Goal: Task Accomplishment & Management: Manage account settings

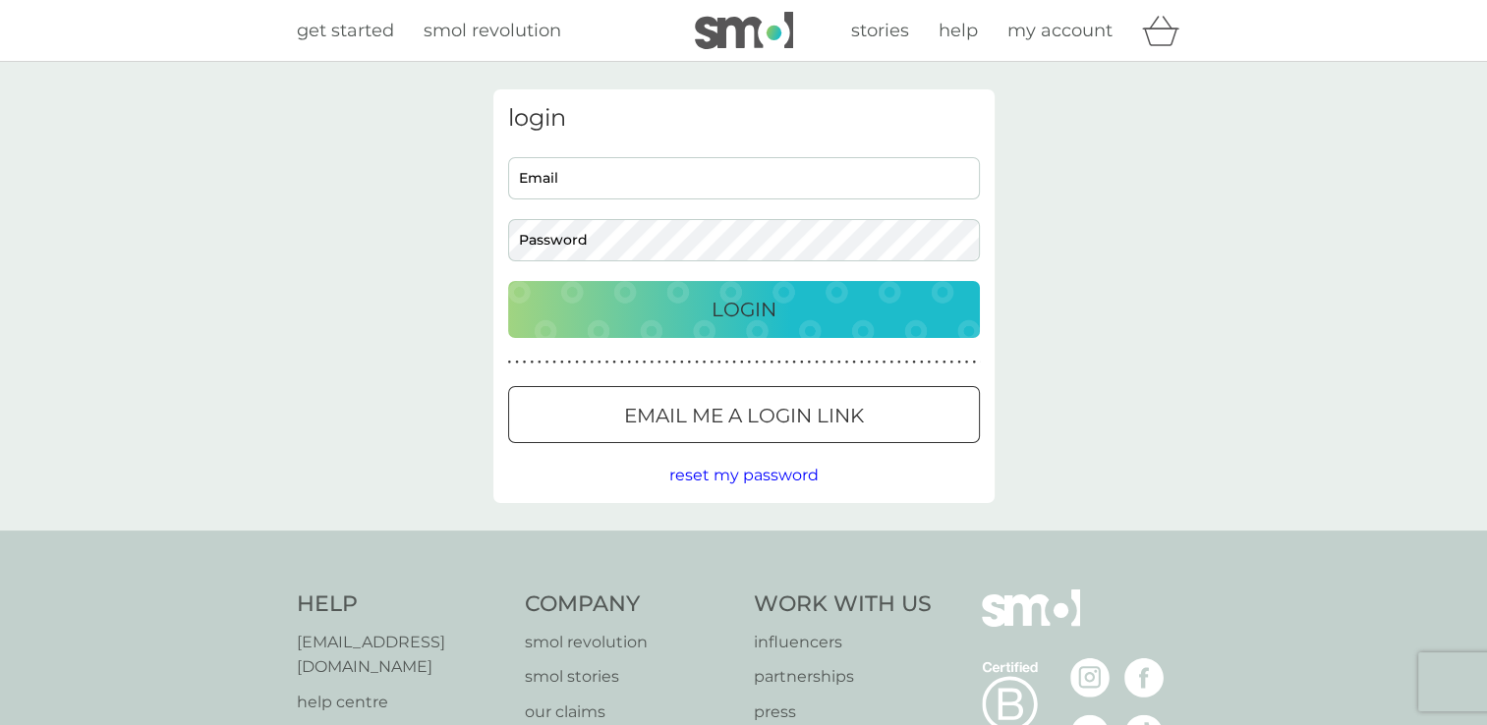
type input "richardburdall@hotmail.com"
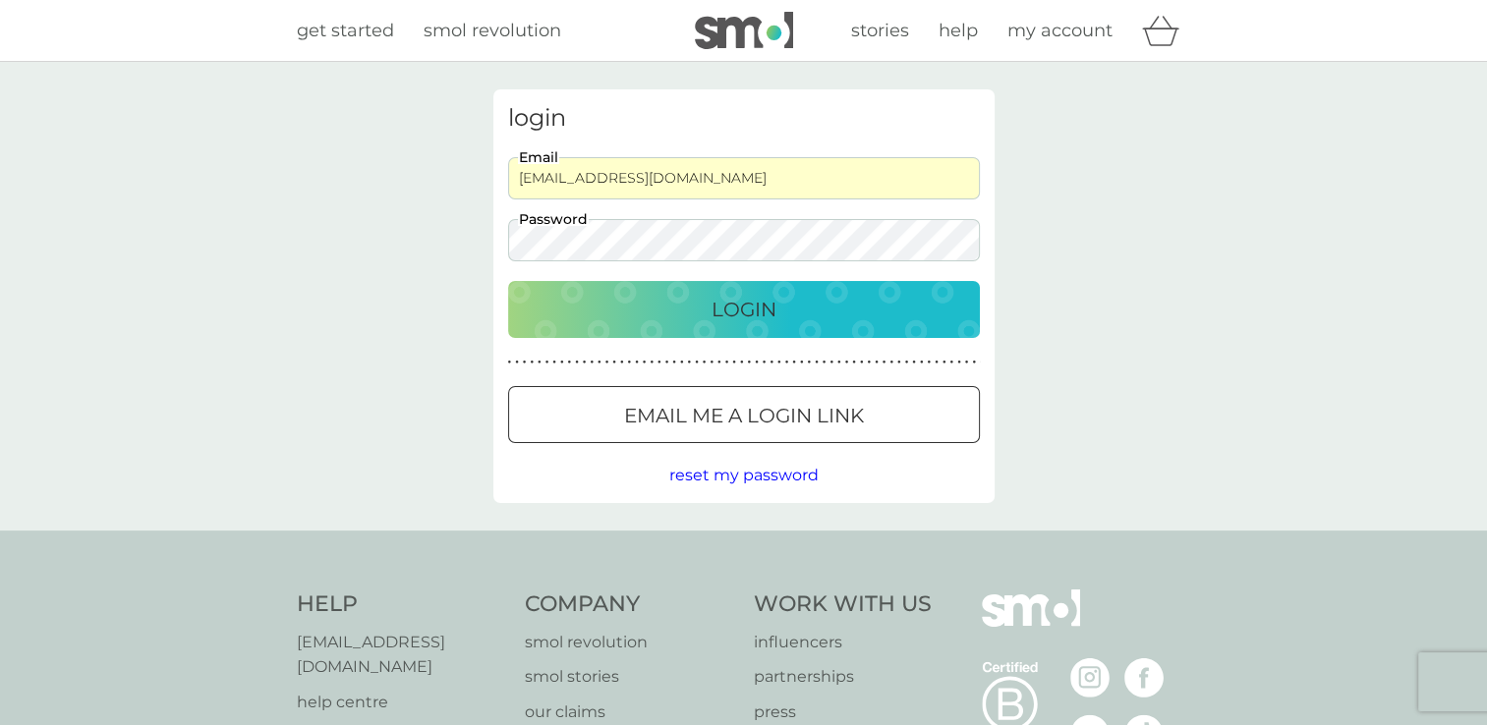
click at [780, 304] on div "Login" at bounding box center [744, 309] width 432 height 31
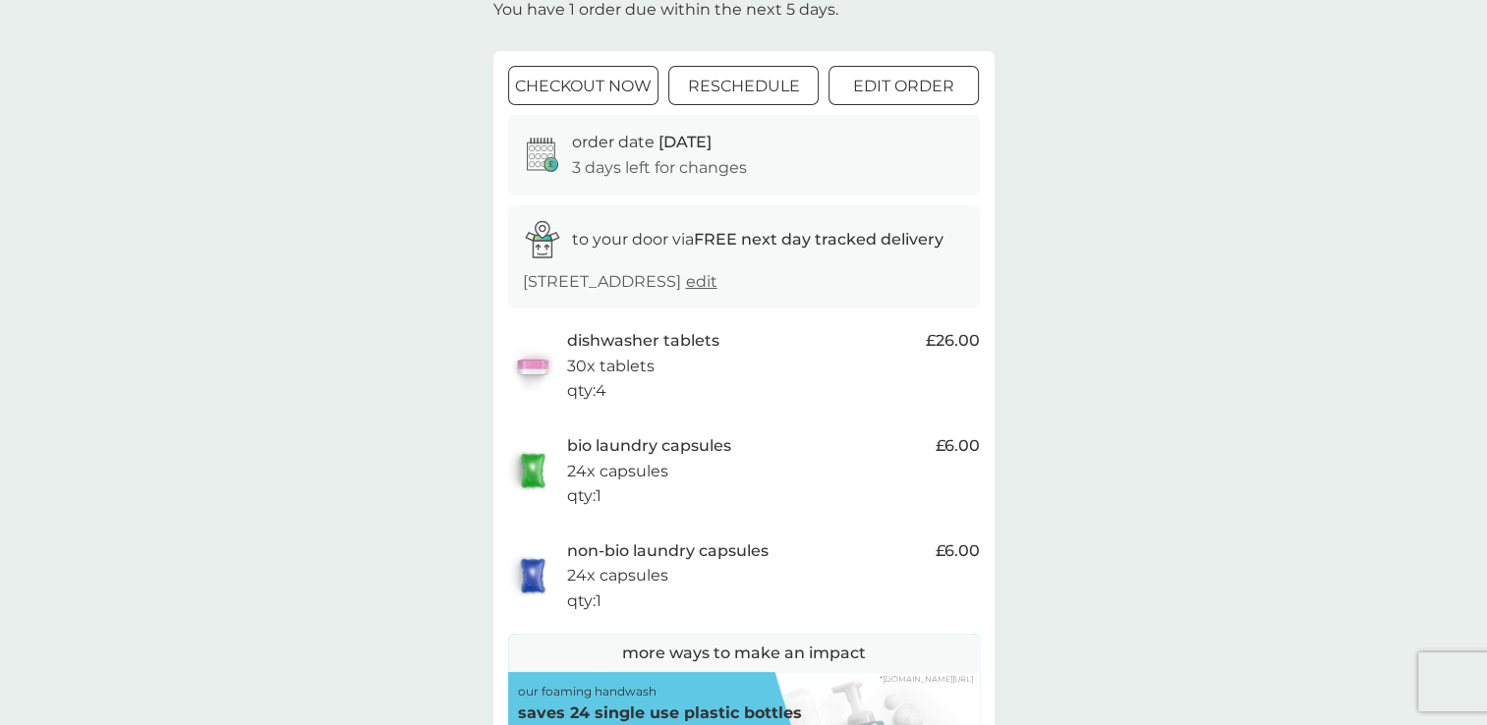
scroll to position [98, 0]
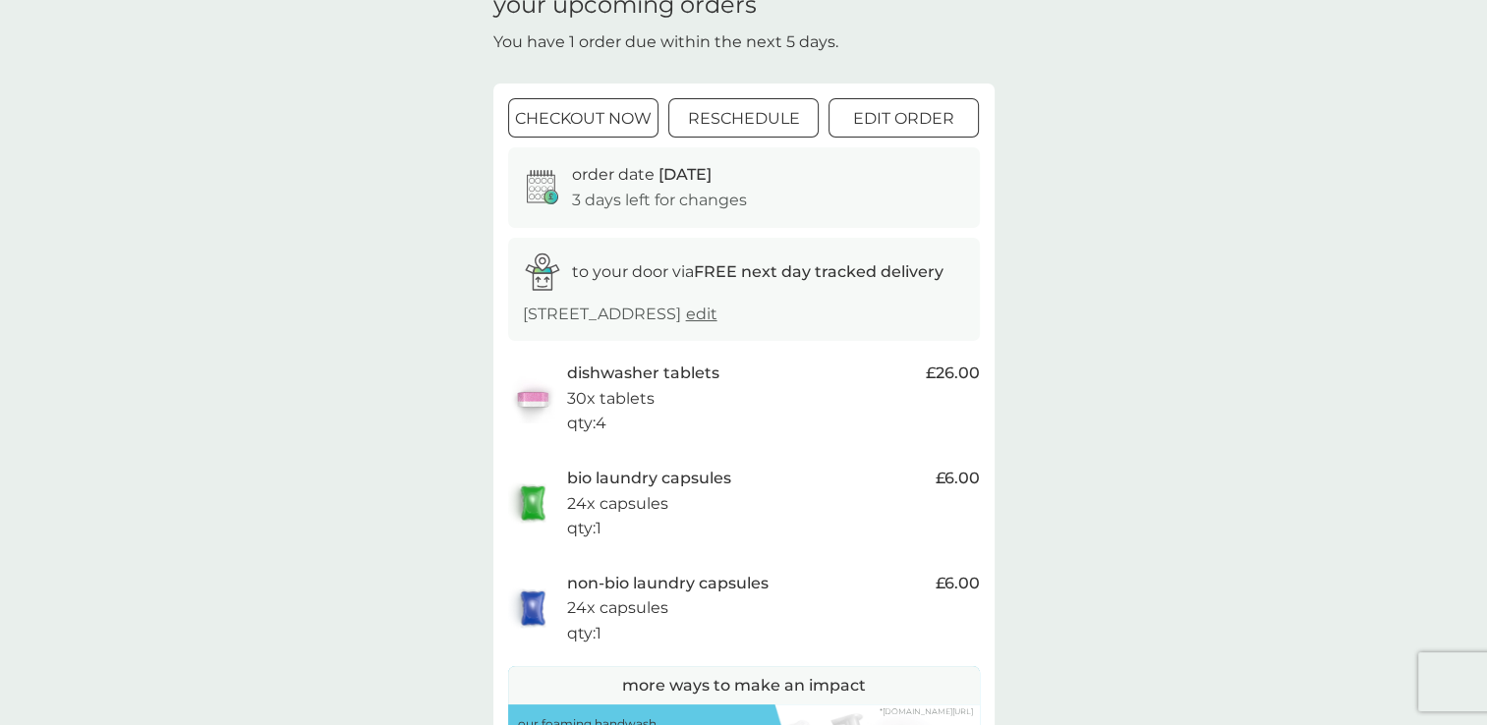
click at [940, 126] on p "edit order" at bounding box center [903, 119] width 101 height 26
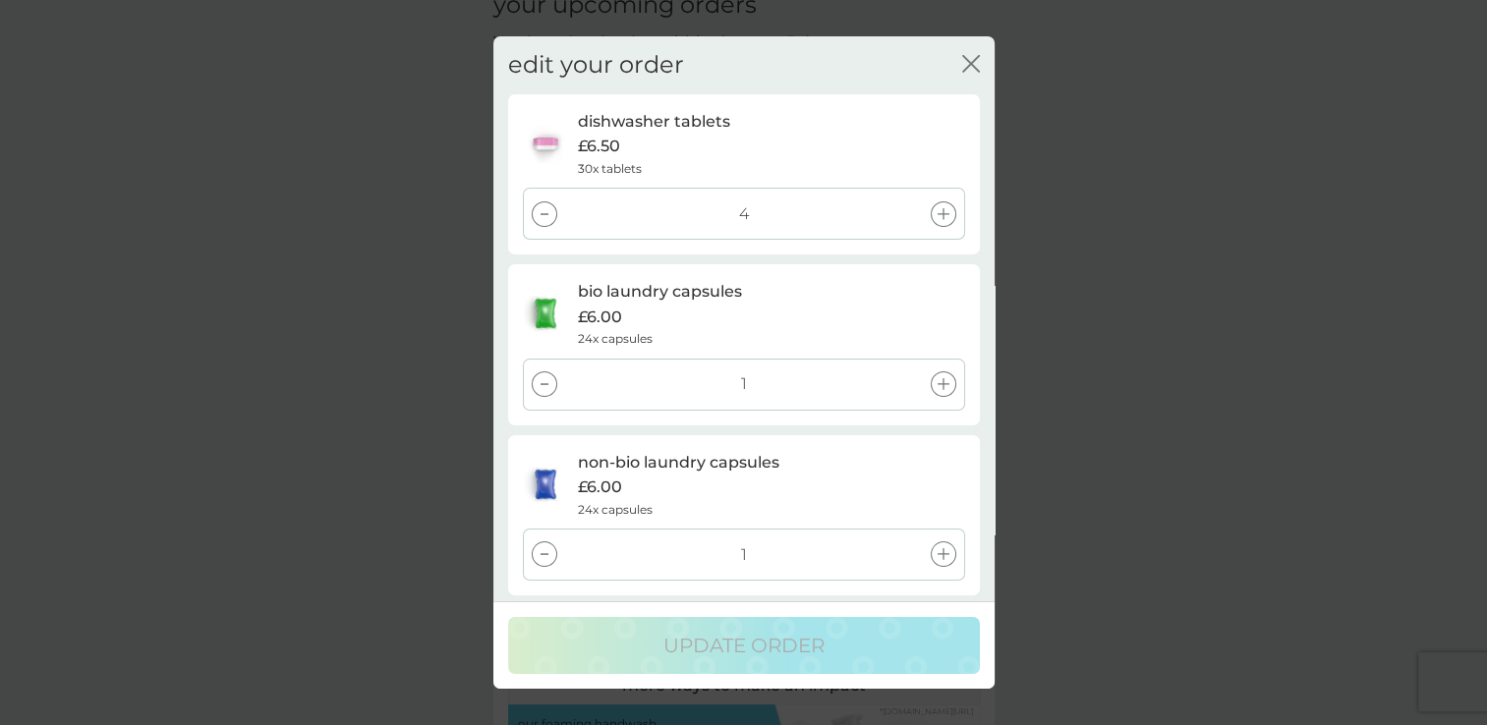
click at [541, 549] on div at bounding box center [545, 555] width 26 height 26
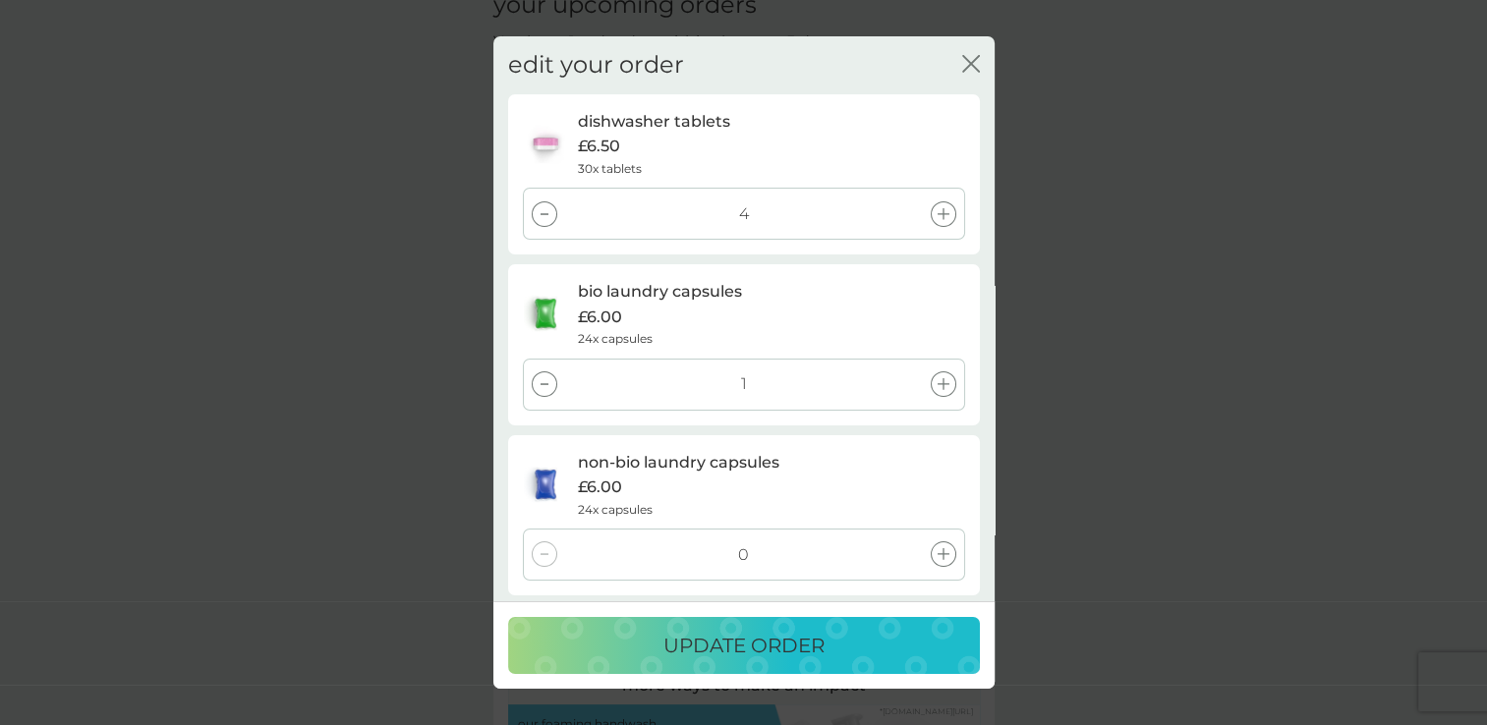
click at [549, 210] on div at bounding box center [545, 214] width 26 height 26
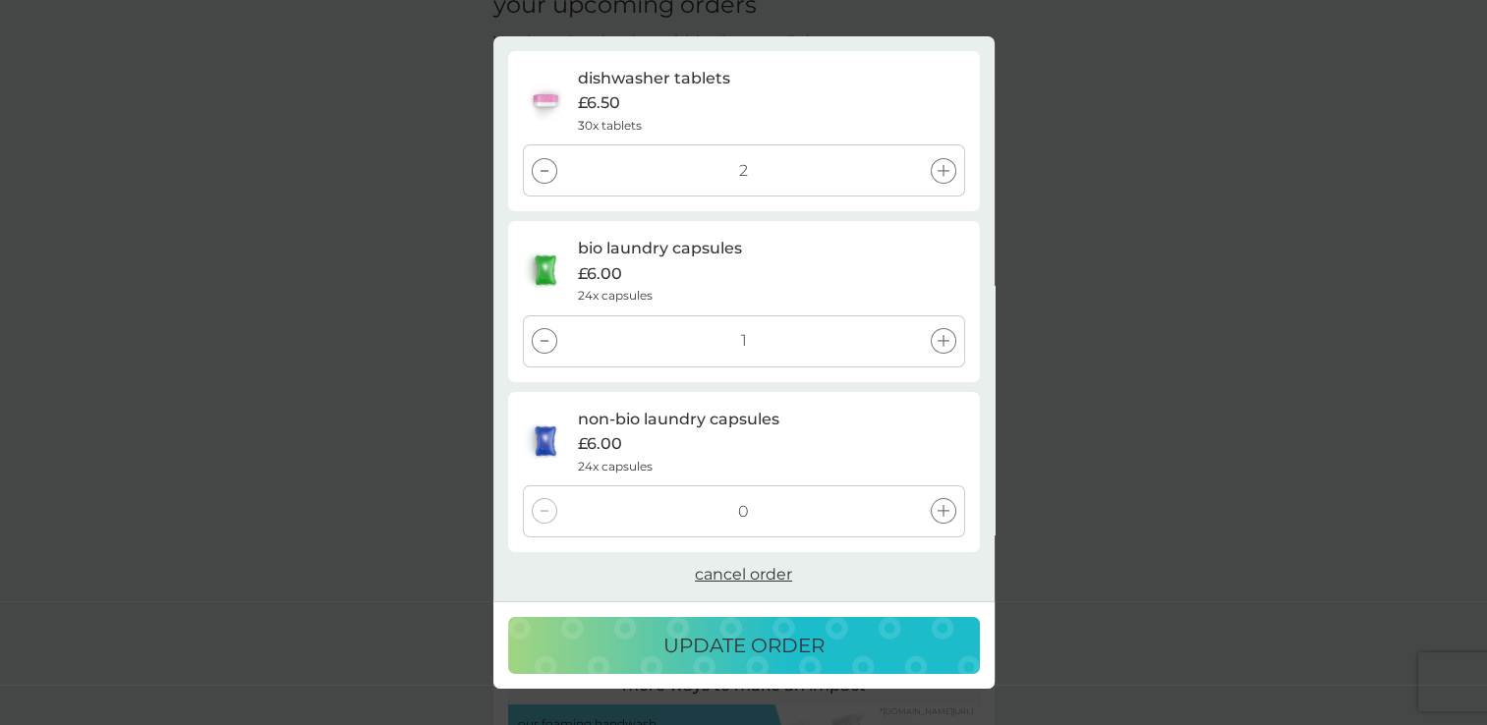
scroll to position [0, 0]
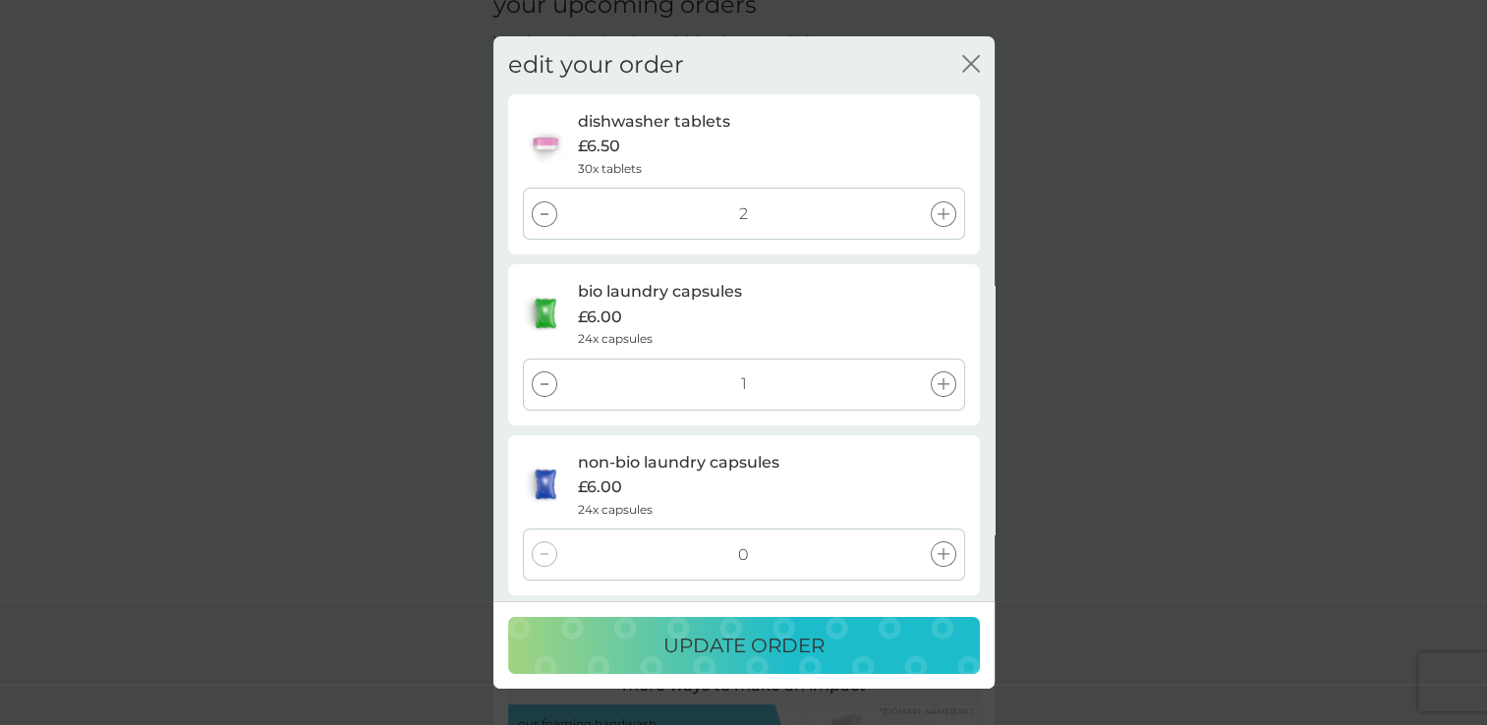
click at [802, 647] on p "update order" at bounding box center [743, 645] width 161 height 31
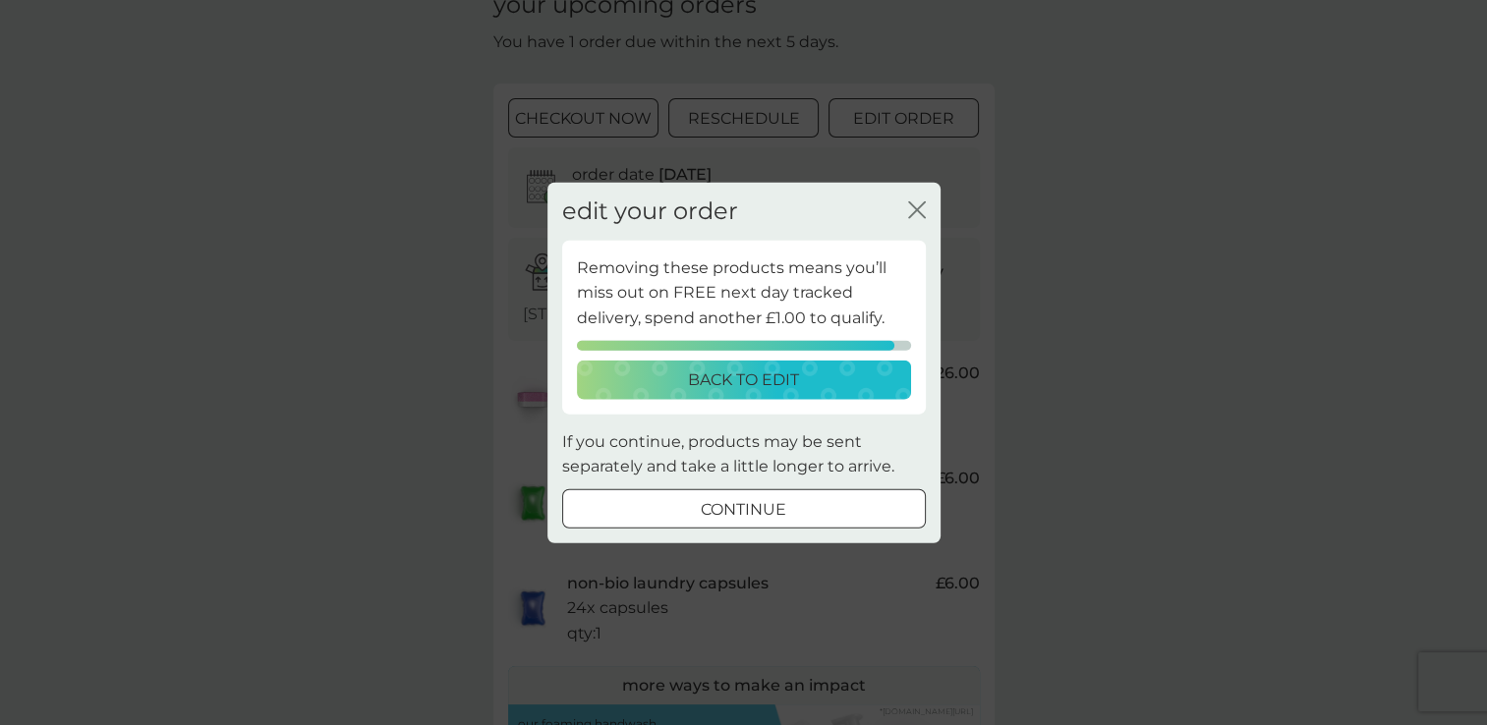
click at [747, 513] on div at bounding box center [744, 509] width 71 height 21
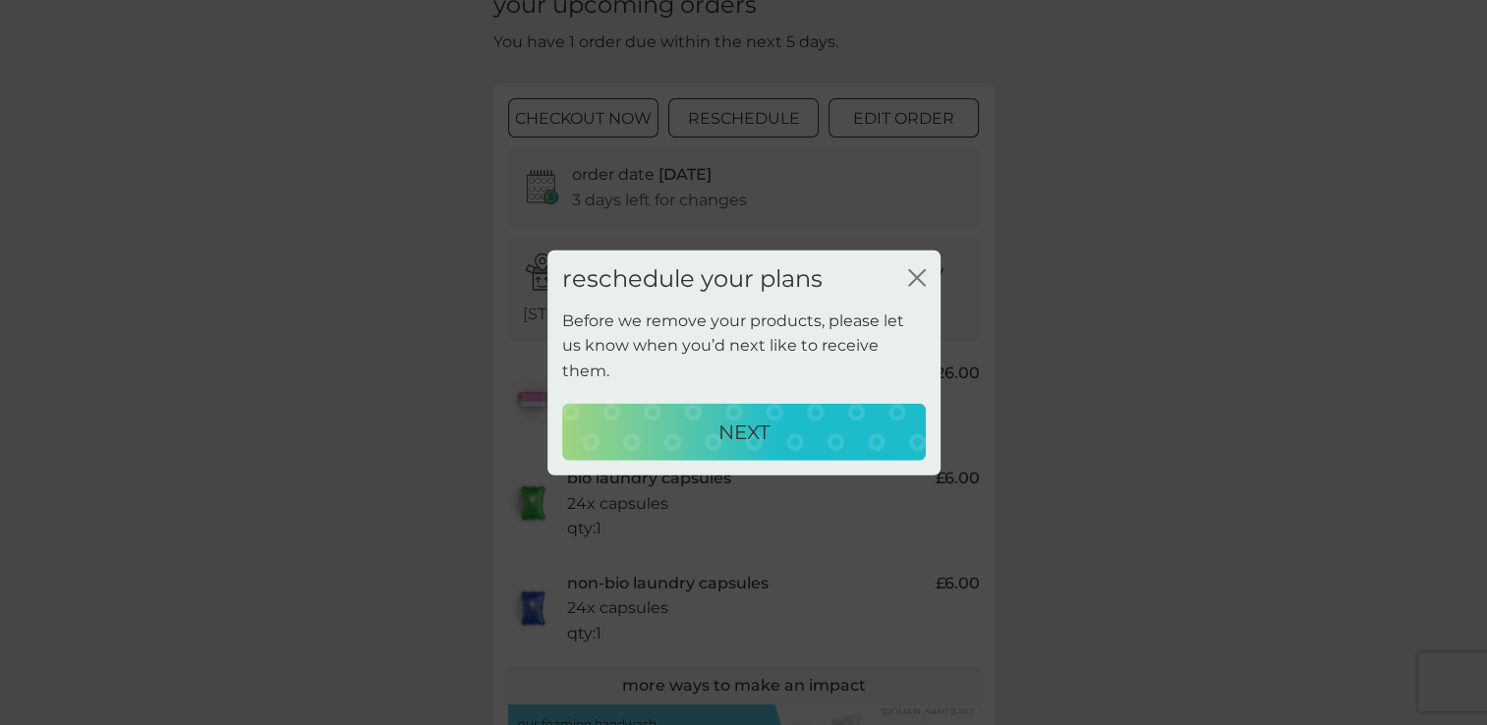
click at [736, 426] on p "NEXT" at bounding box center [743, 431] width 51 height 31
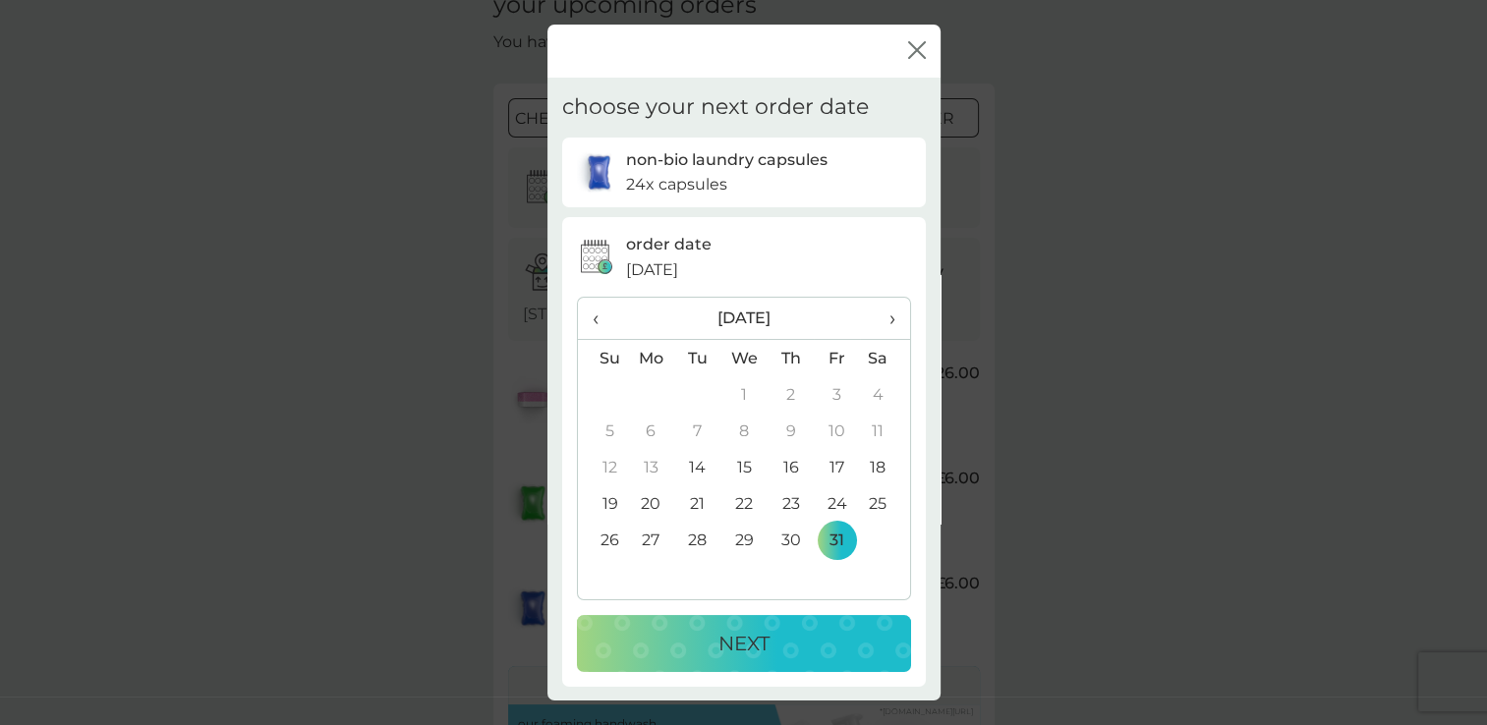
click at [732, 641] on p "NEXT" at bounding box center [743, 643] width 51 height 31
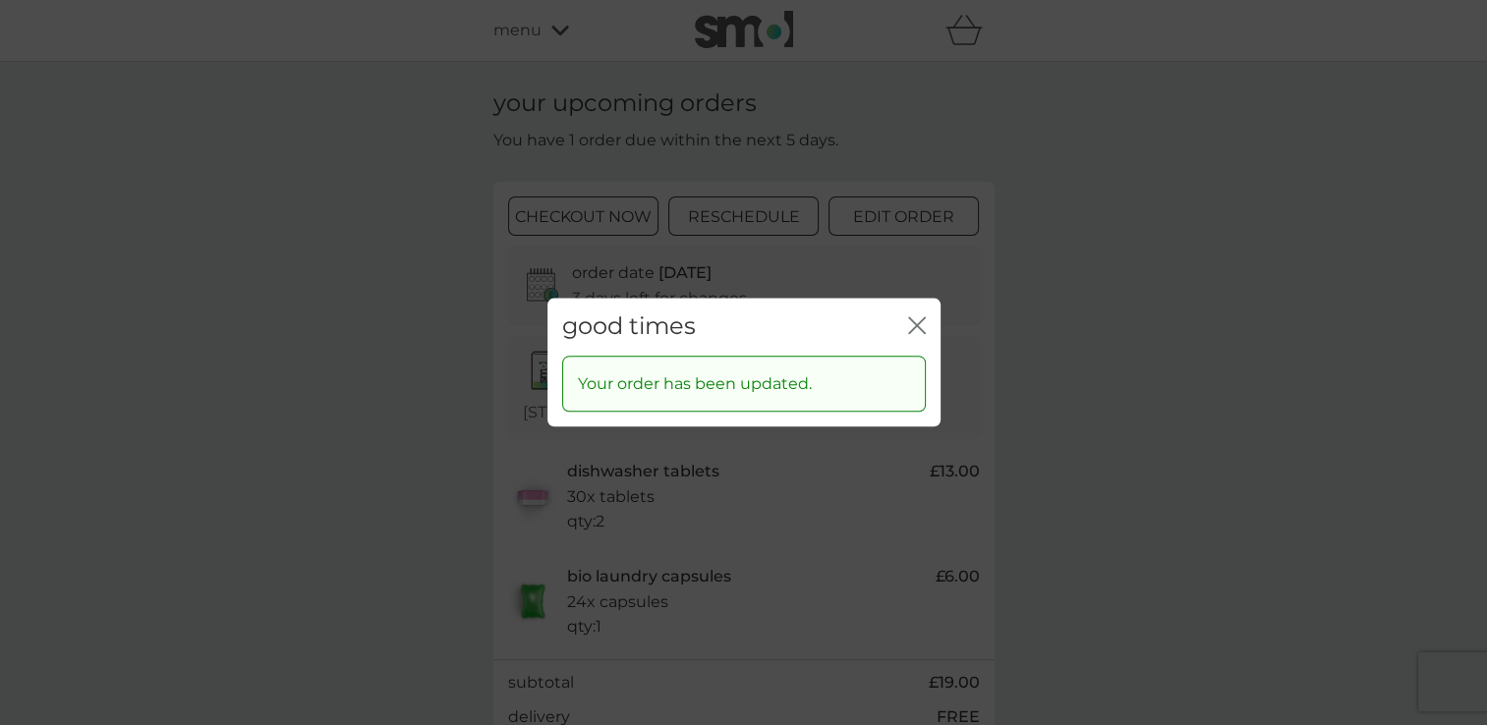
click at [914, 330] on icon "close" at bounding box center [917, 325] width 18 height 18
